Goal: Find specific page/section: Find specific page/section

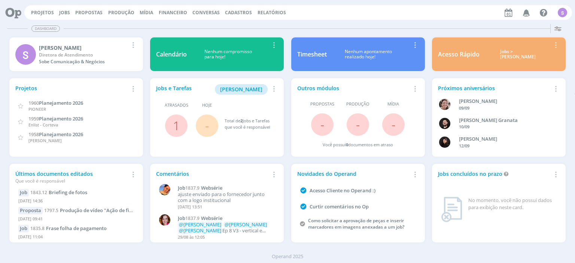
click at [231, 11] on span "Cadastros" at bounding box center [238, 12] width 27 height 6
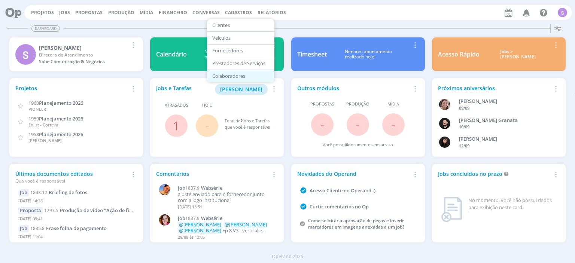
click at [225, 77] on link "Colaboradores" at bounding box center [240, 76] width 63 height 12
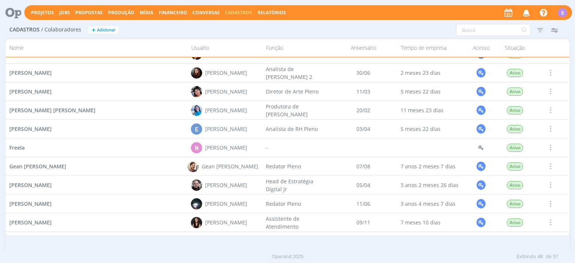
scroll to position [353, 0]
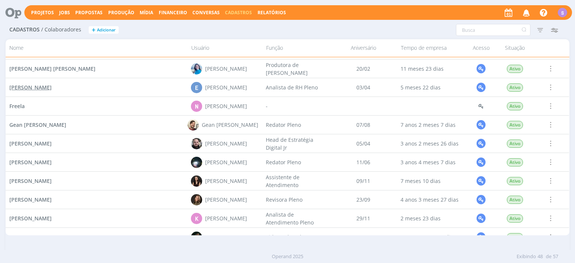
click at [52, 86] on span "Elisângela Cristina Reis" at bounding box center [30, 87] width 42 height 7
